Goal: Task Accomplishment & Management: Use online tool/utility

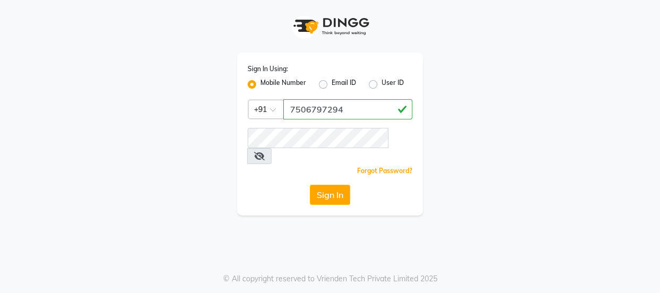
drag, startPoint x: 292, startPoint y: 108, endPoint x: 353, endPoint y: 109, distance: 61.7
click at [353, 109] on input "7506797294" at bounding box center [347, 109] width 129 height 20
type input "7506797294"
click at [313, 185] on button "Sign In" at bounding box center [330, 195] width 40 height 20
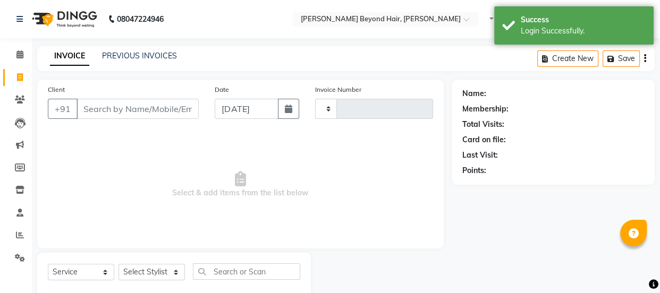
select select "en"
click at [16, 236] on icon at bounding box center [20, 235] width 8 height 8
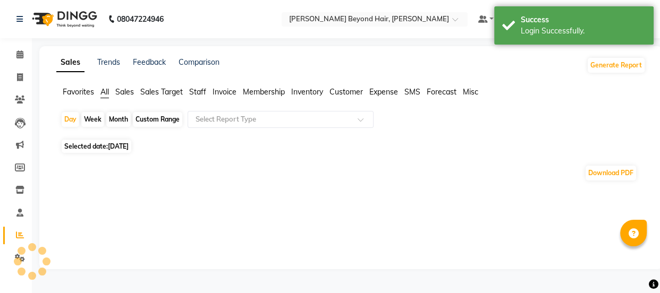
click at [198, 95] on span "Staff" at bounding box center [197, 92] width 17 height 10
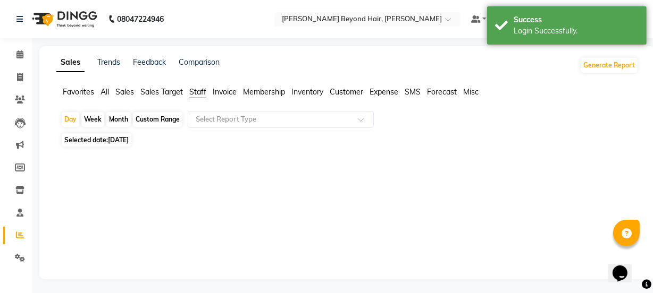
click at [117, 142] on span "[DATE]" at bounding box center [118, 140] width 21 height 8
select select "9"
select select "2025"
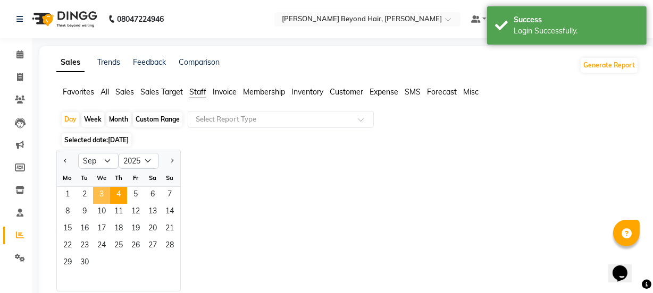
click at [107, 192] on span "3" at bounding box center [101, 195] width 17 height 17
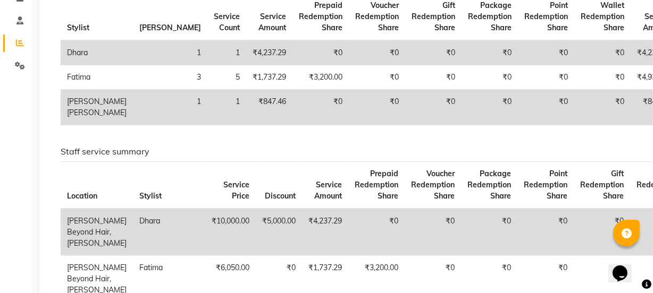
scroll to position [58, 0]
